Goal: Information Seeking & Learning: Learn about a topic

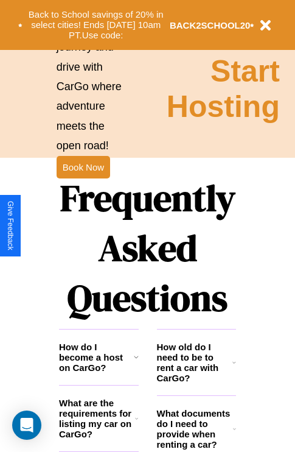
scroll to position [1475, 0]
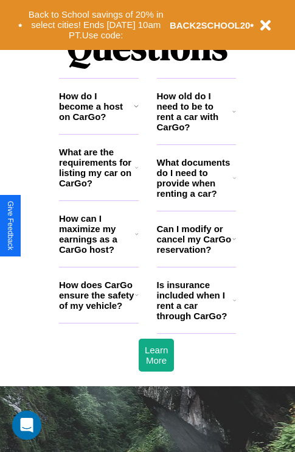
click at [136, 172] on icon at bounding box center [136, 167] width 3 height 10
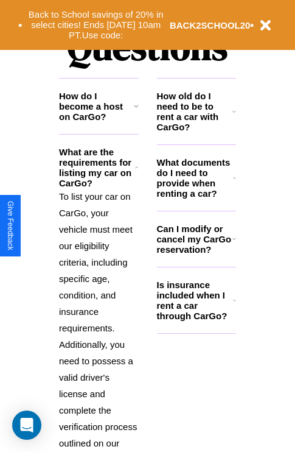
click at [136, 111] on icon at bounding box center [136, 106] width 5 height 10
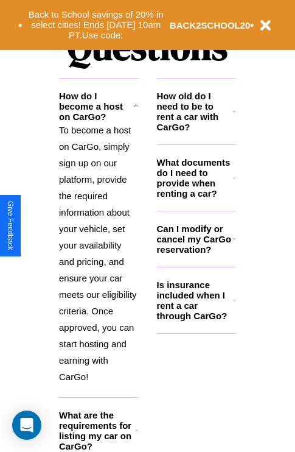
click at [234, 305] on icon at bounding box center [234, 300] width 3 height 10
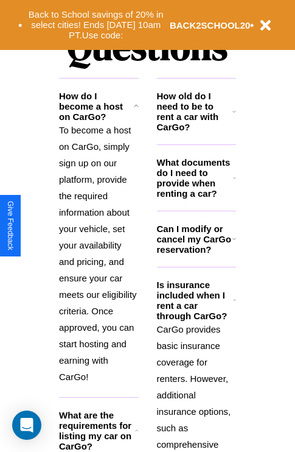
click at [99, 257] on p "To become a host on CarGo, simply sign up on our platform, provide the required…" at bounding box center [99, 253] width 80 height 263
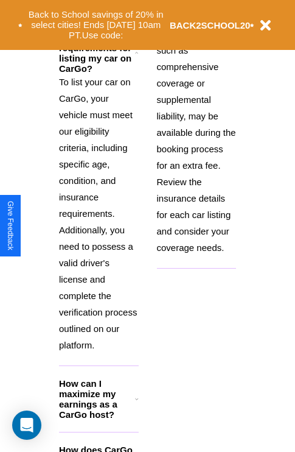
click at [99, 418] on h3 "How can I maximize my earnings as a CarGo host?" at bounding box center [97, 398] width 76 height 41
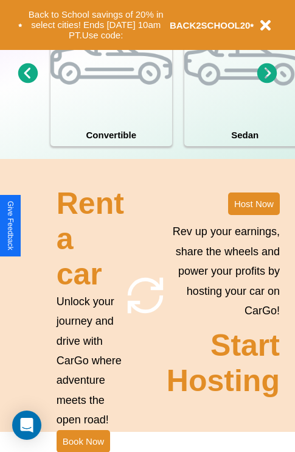
scroll to position [948, 0]
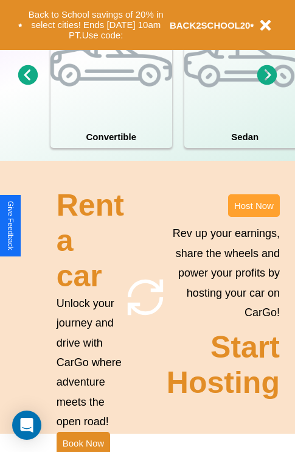
click at [254, 217] on button "Host Now" at bounding box center [254, 205] width 52 height 23
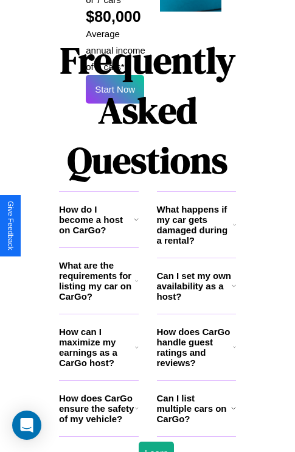
scroll to position [1981, 0]
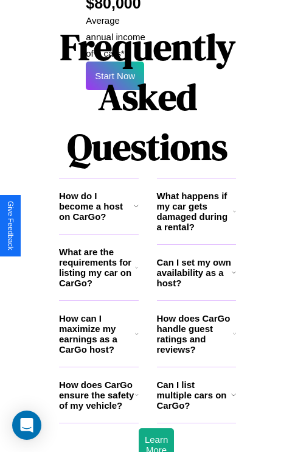
click at [136, 201] on icon at bounding box center [136, 206] width 5 height 10
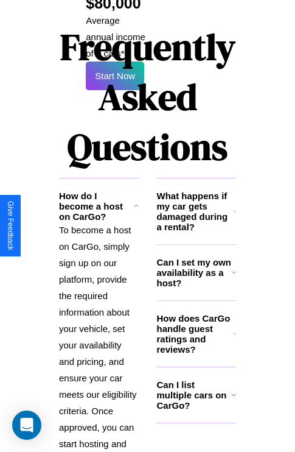
click at [234, 329] on icon at bounding box center [234, 334] width 3 height 10
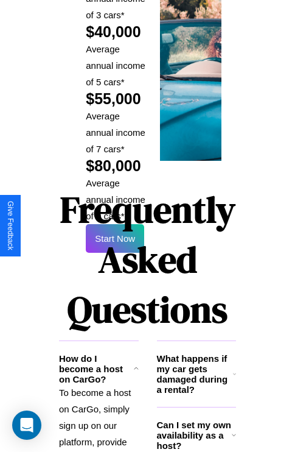
scroll to position [1791, 0]
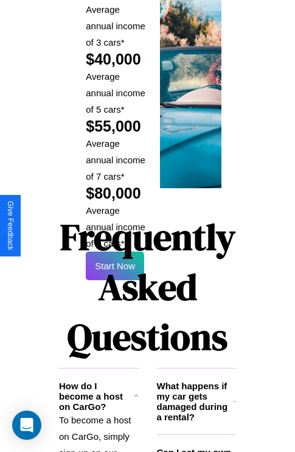
click at [115, 225] on h1 "Frequently Asked Questions" at bounding box center [147, 287] width 177 height 162
